Goal: Transaction & Acquisition: Purchase product/service

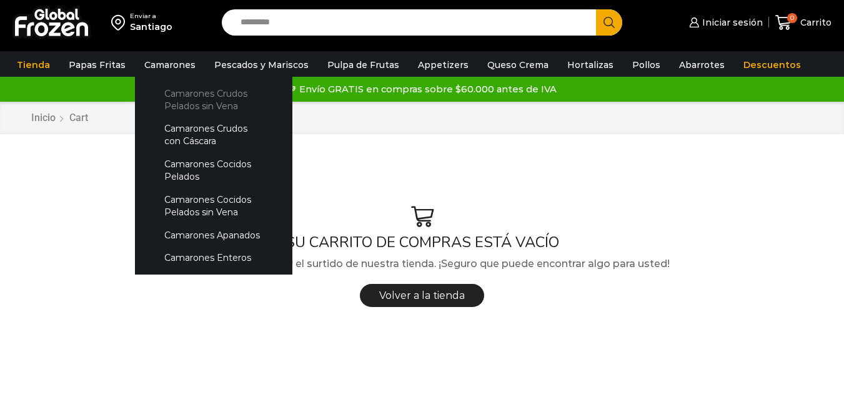
click at [172, 95] on link "Camarones Crudos Pelados sin Vena" at bounding box center [213, 100] width 132 height 36
click at [198, 98] on link "Camarones Crudos Pelados sin Vena" at bounding box center [213, 100] width 132 height 36
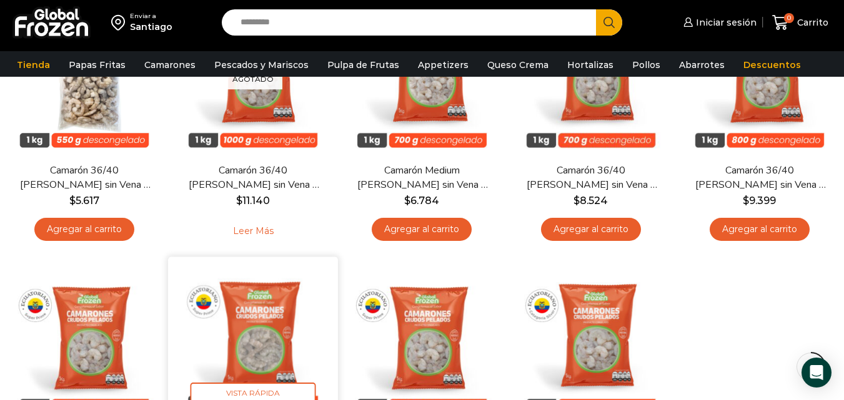
scroll to position [125, 0]
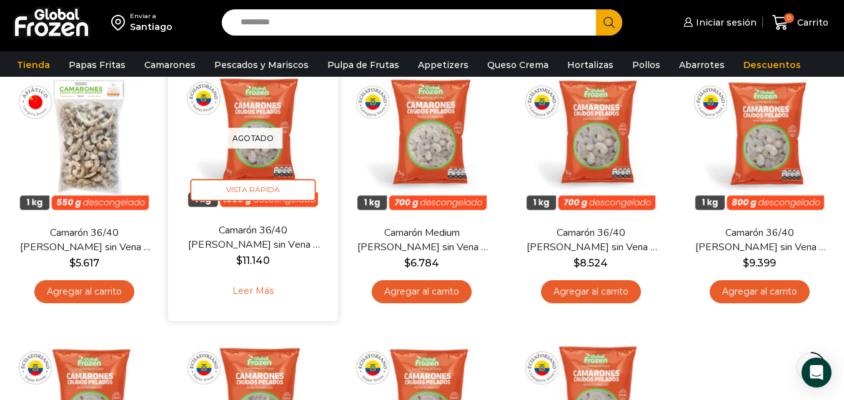
click at [257, 295] on link "Leer más" at bounding box center [253, 291] width 79 height 27
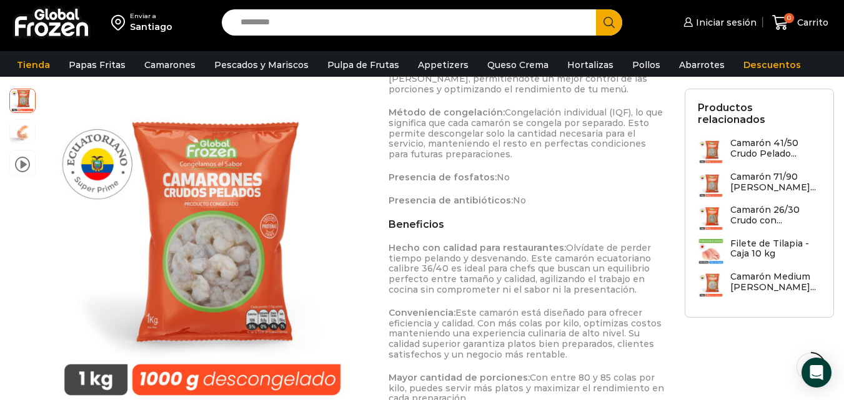
scroll to position [1124, 0]
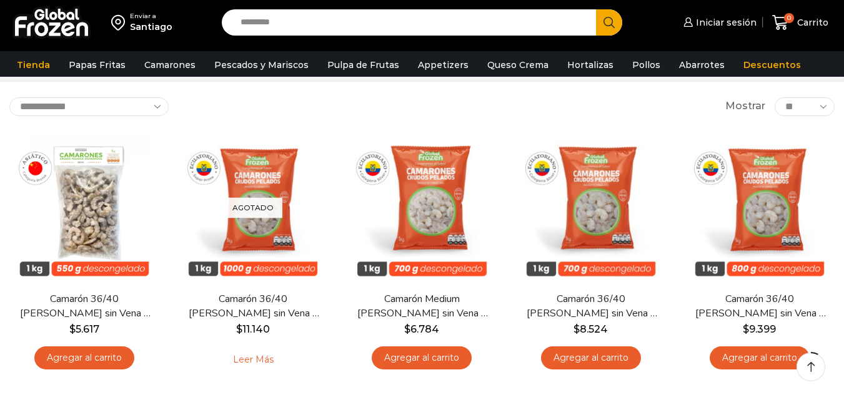
scroll to position [56, 0]
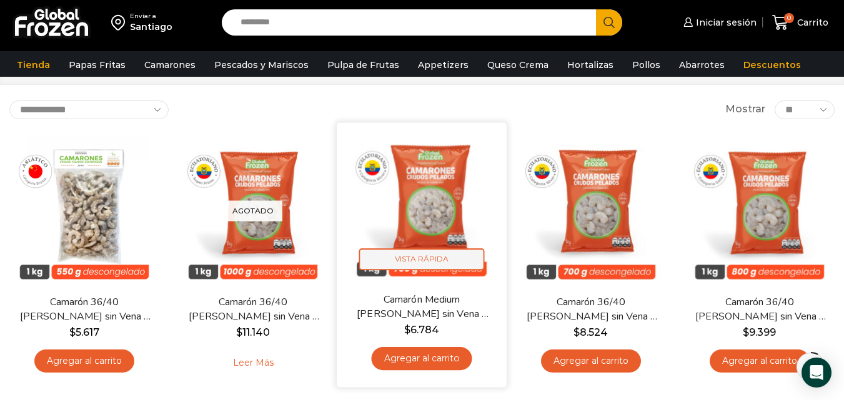
click at [434, 257] on span "Vista Rápida" at bounding box center [422, 260] width 126 height 22
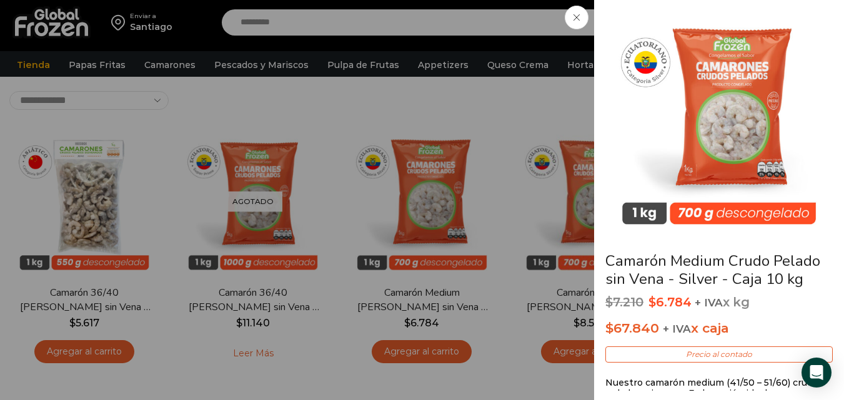
scroll to position [62, 0]
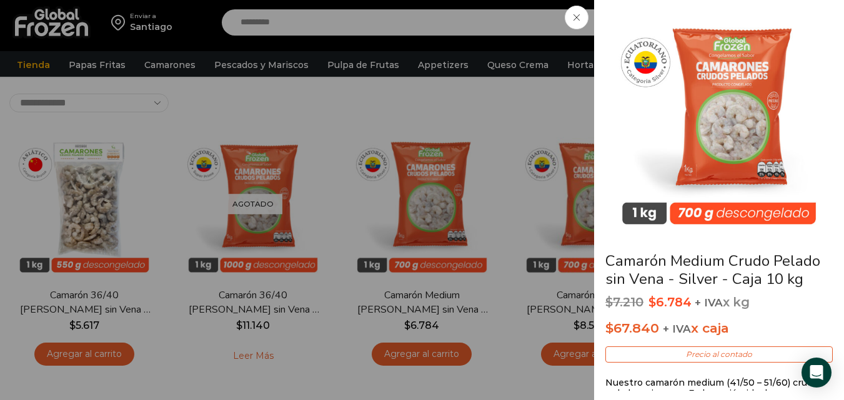
click at [578, 20] on icon at bounding box center [576, 17] width 6 height 6
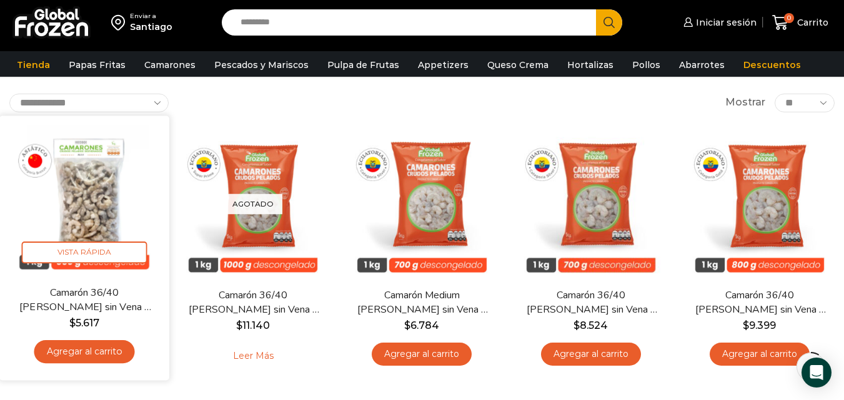
click at [91, 349] on link "Agregar al carrito" at bounding box center [84, 351] width 101 height 23
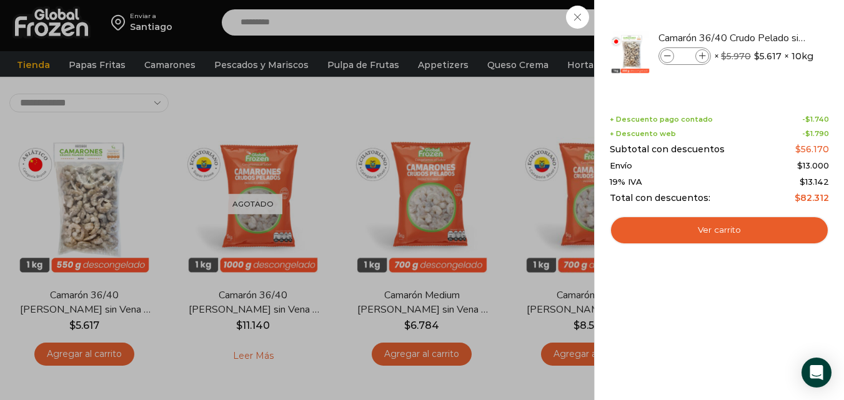
click at [769, 17] on div "1 Carrito 1 1 Shopping Cart *" at bounding box center [800, 22] width 62 height 29
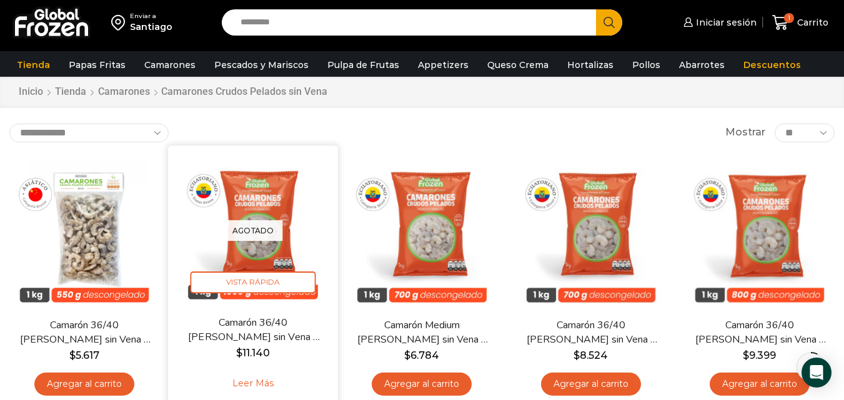
scroll to position [0, 0]
